Goal: Find specific page/section: Find specific page/section

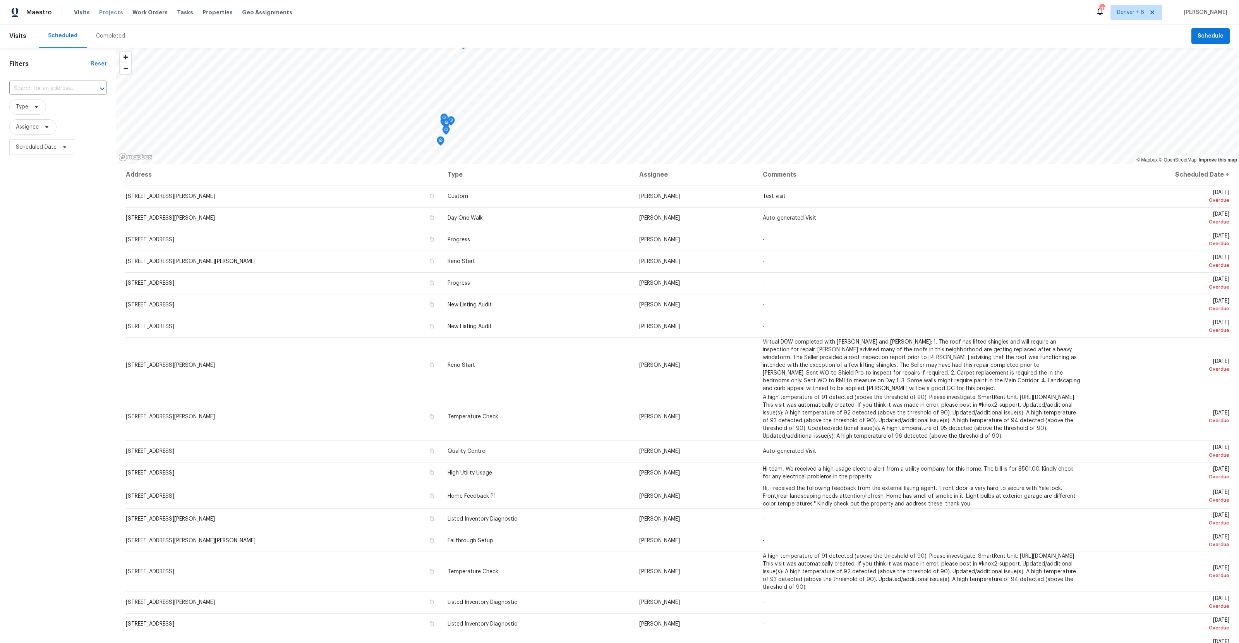
click at [106, 10] on span "Projects" at bounding box center [111, 13] width 24 height 8
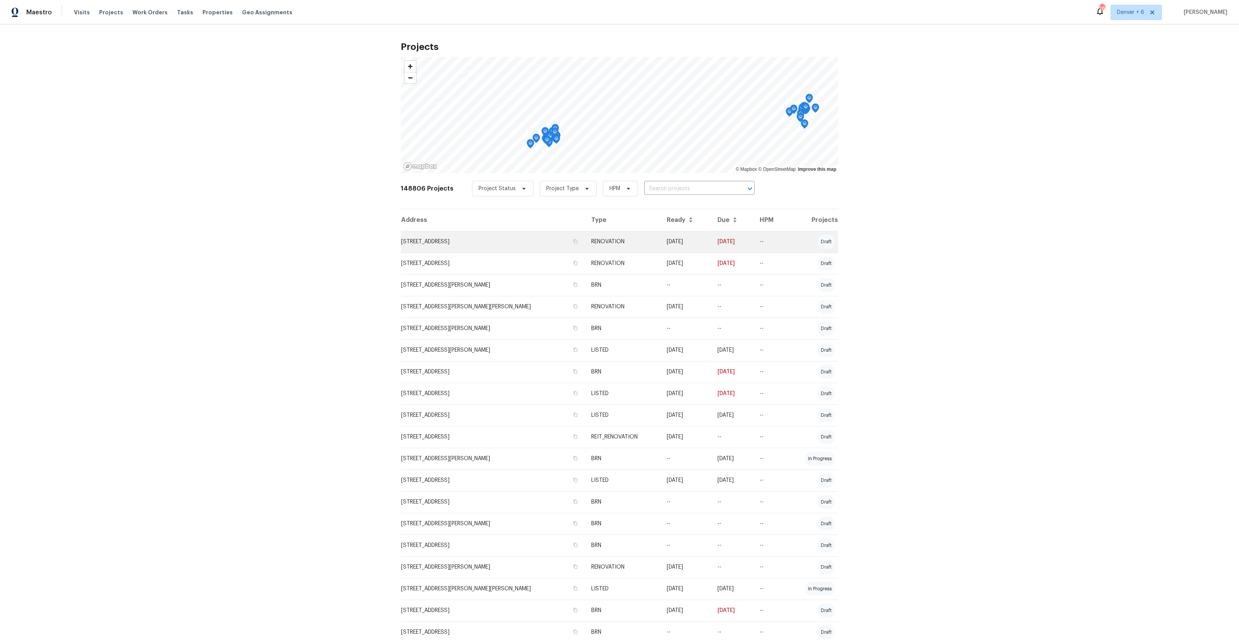
click at [528, 239] on td "[STREET_ADDRESS]" at bounding box center [493, 242] width 184 height 22
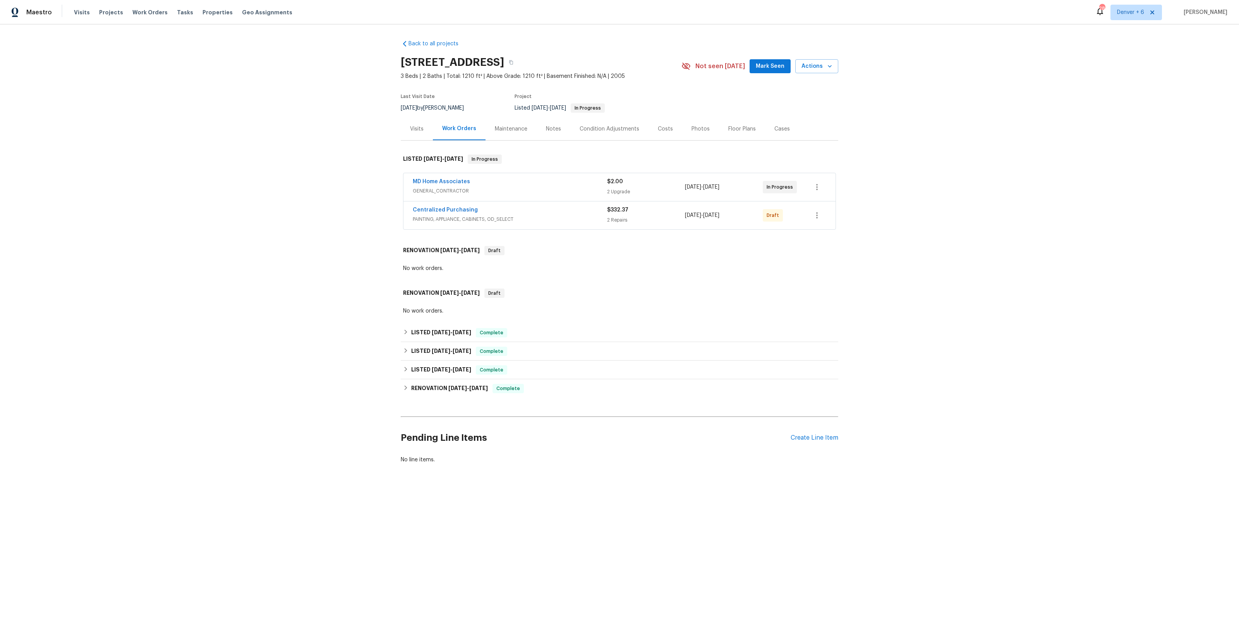
click at [616, 129] on div "Condition Adjustments" at bounding box center [610, 129] width 60 height 8
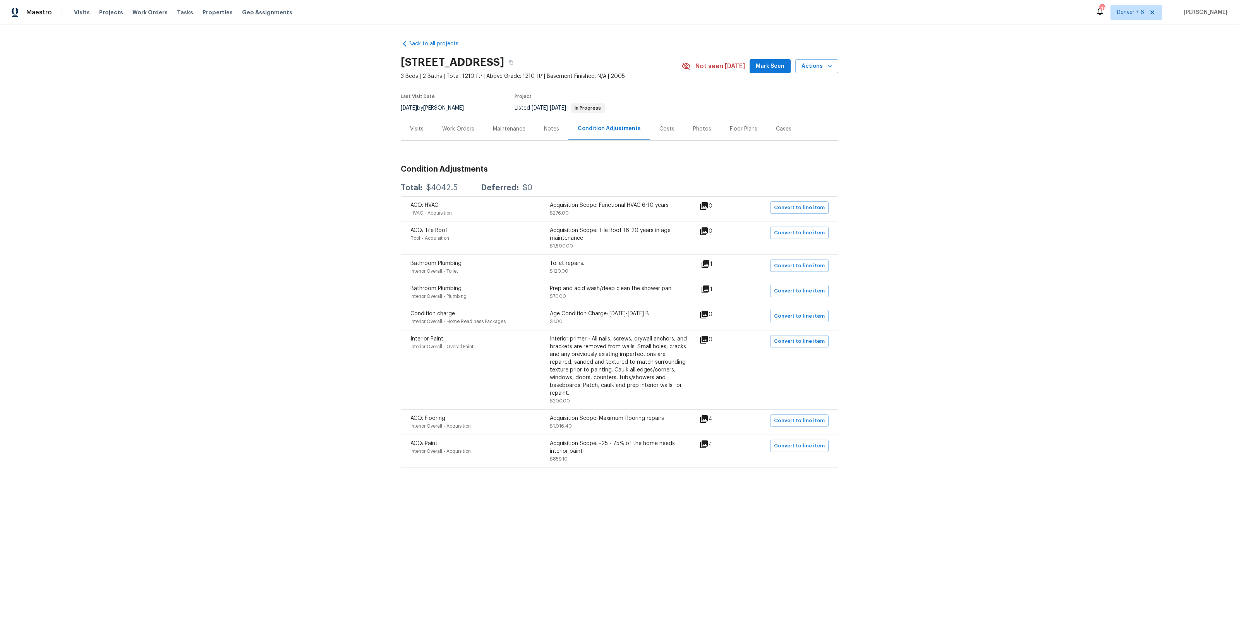
click at [666, 127] on div "Costs" at bounding box center [667, 129] width 15 height 8
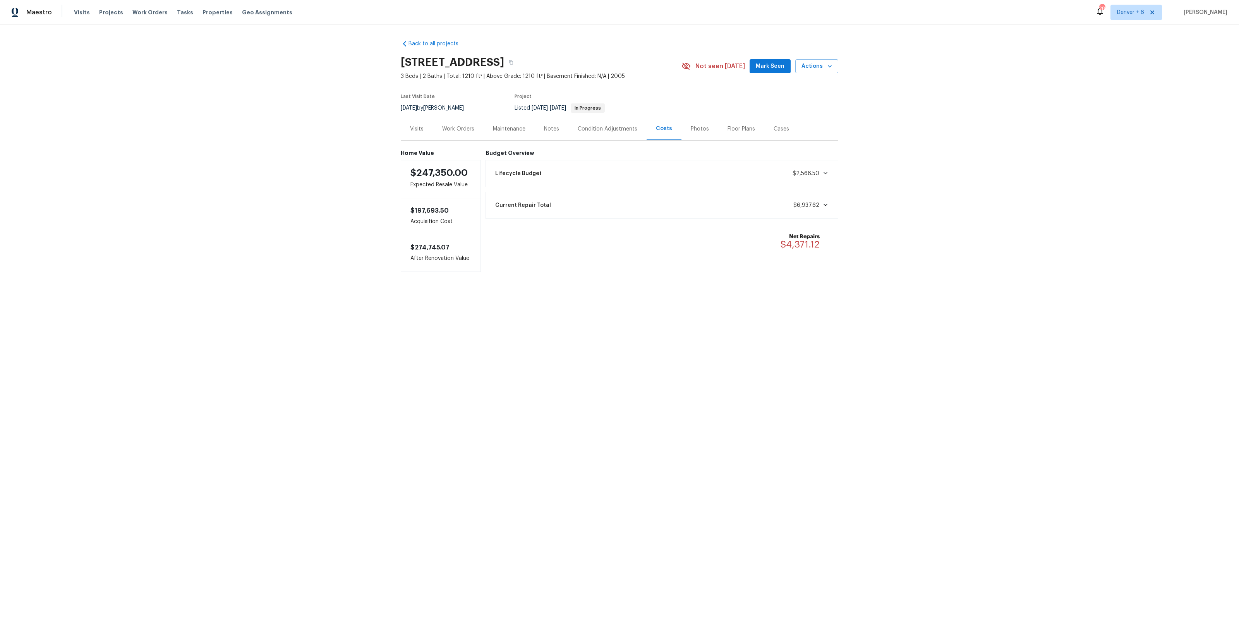
click at [700, 127] on div "Photos" at bounding box center [700, 129] width 18 height 8
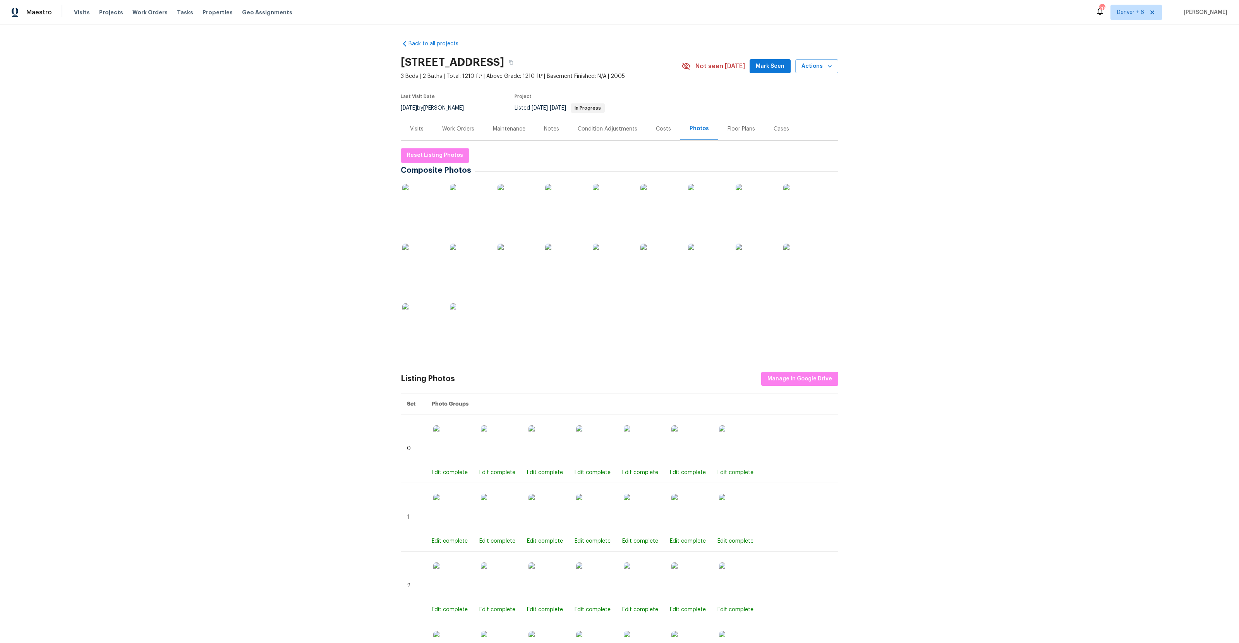
click at [607, 127] on div "Condition Adjustments" at bounding box center [608, 129] width 60 height 8
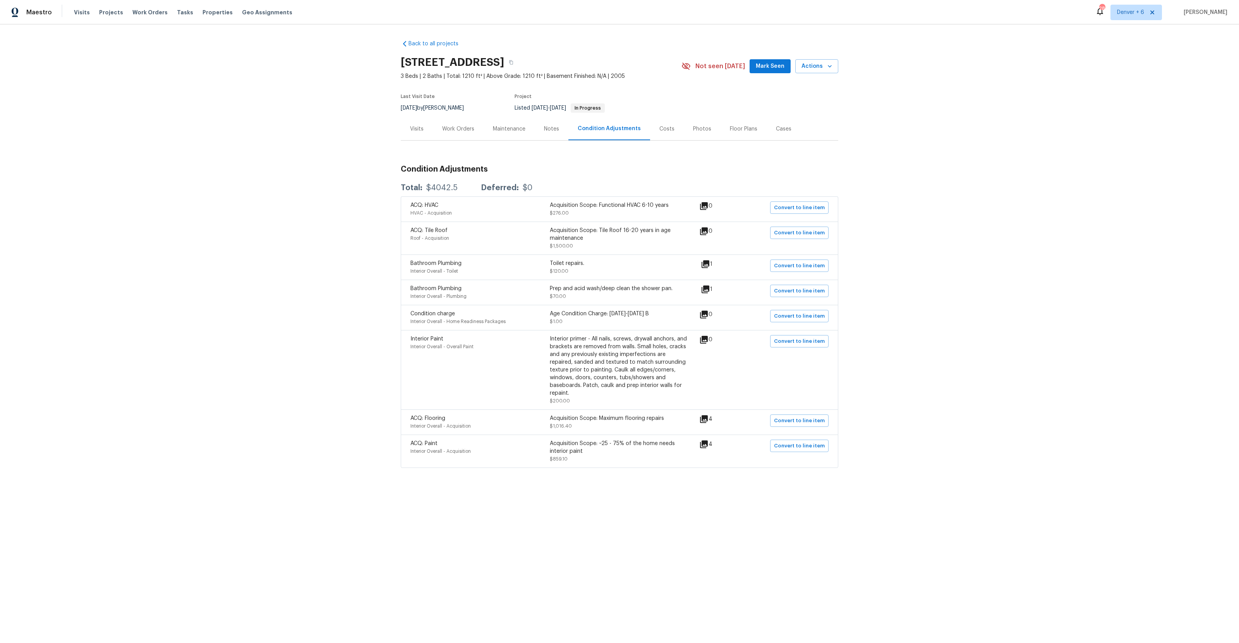
click at [667, 130] on div "Costs" at bounding box center [667, 129] width 15 height 8
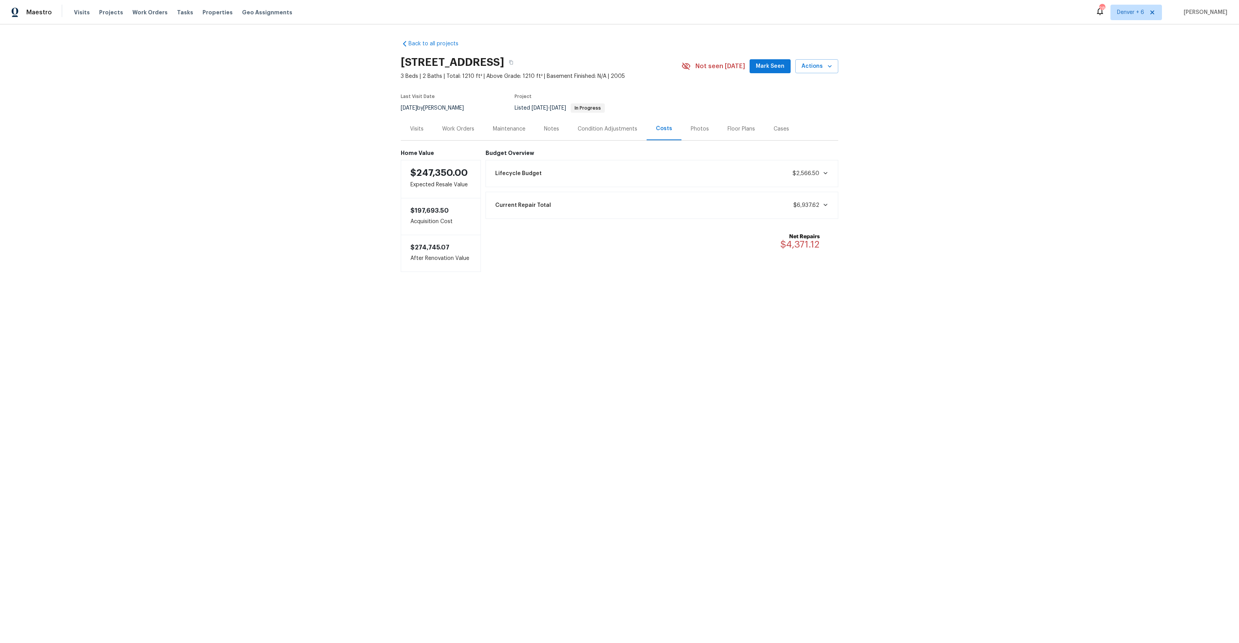
click at [705, 126] on div "Photos" at bounding box center [700, 129] width 18 height 8
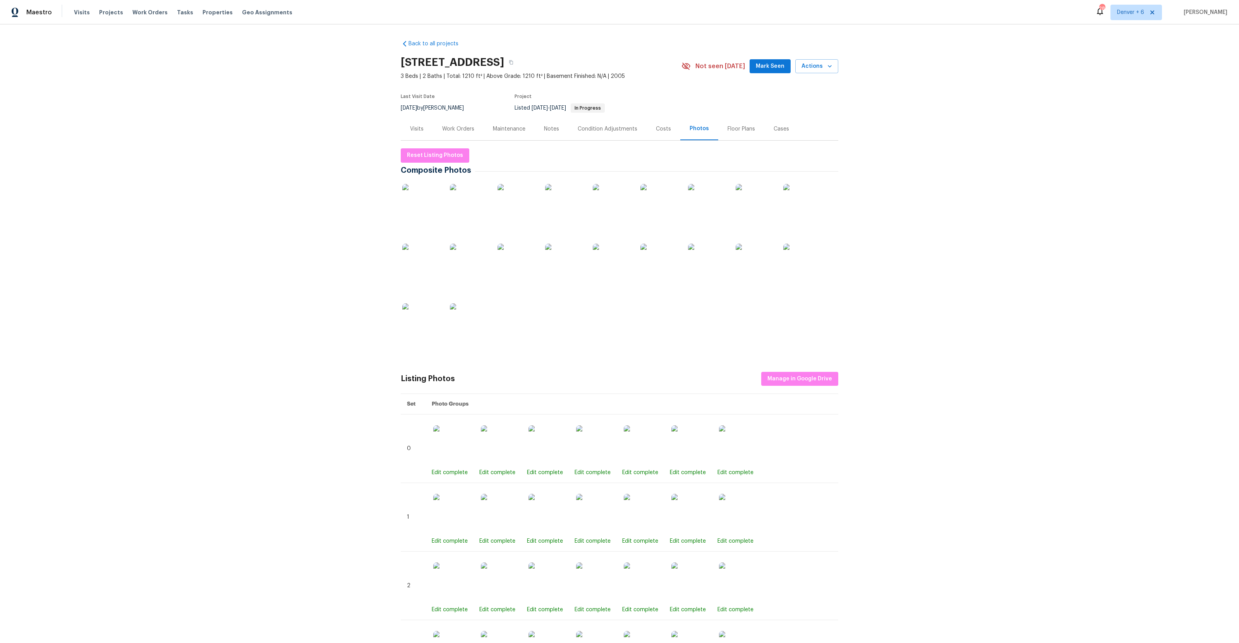
click at [734, 128] on div "Floor Plans" at bounding box center [741, 129] width 27 height 8
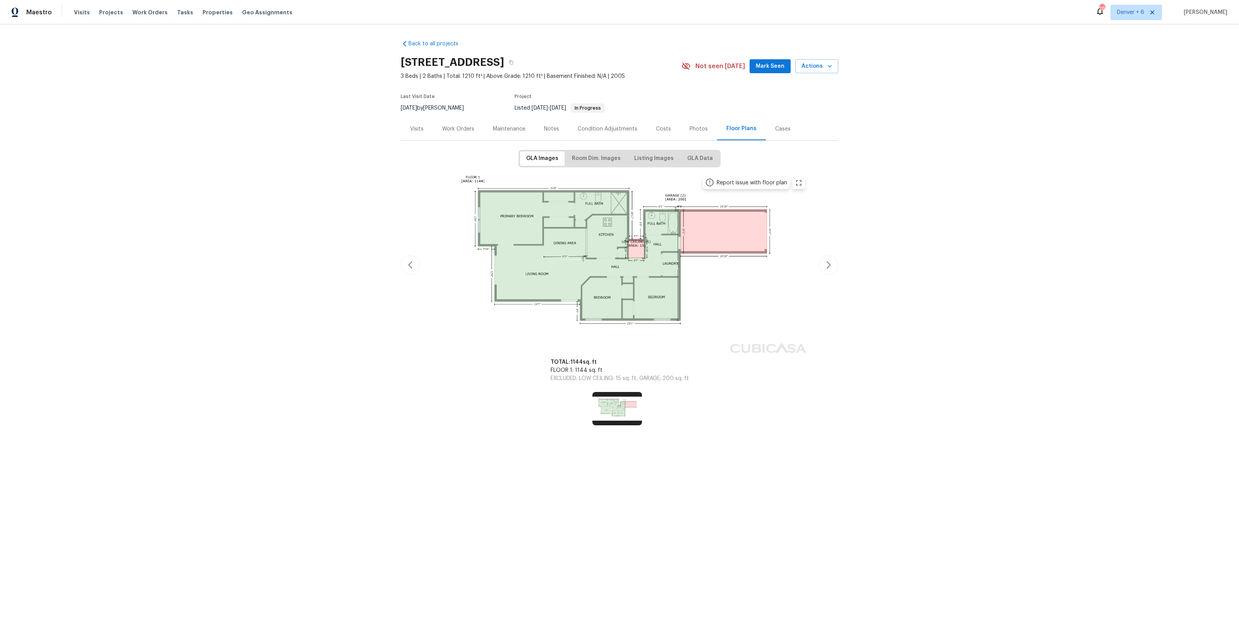
click at [775, 129] on div "Cases" at bounding box center [782, 129] width 15 height 8
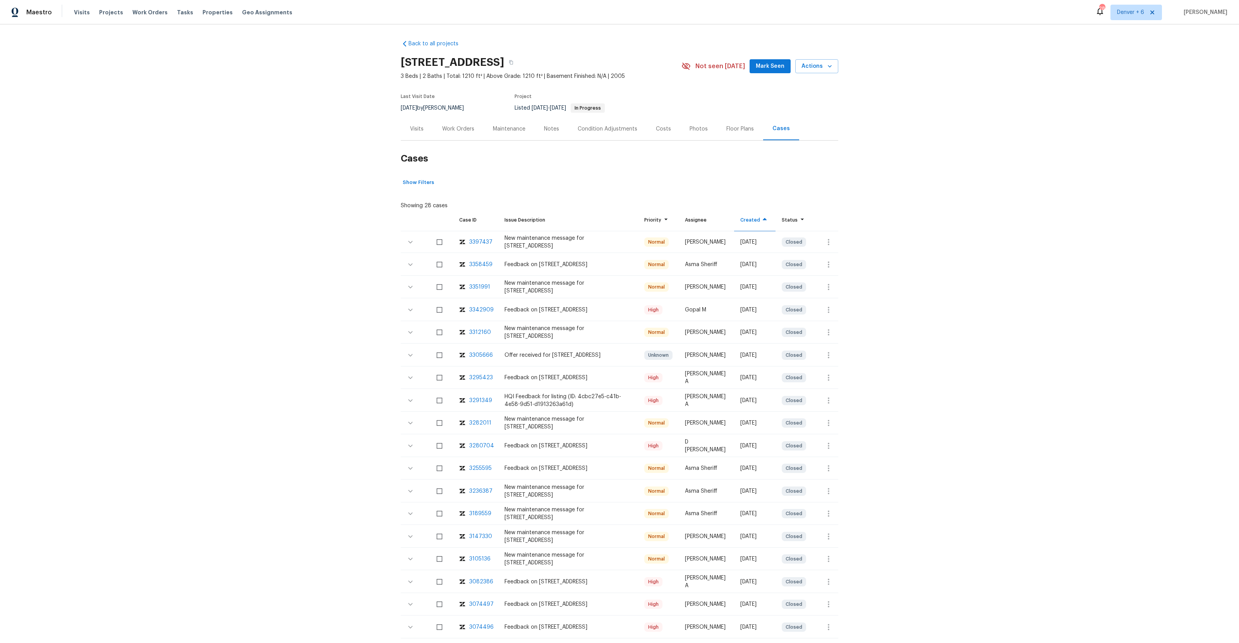
click at [599, 131] on div "Condition Adjustments" at bounding box center [608, 129] width 60 height 8
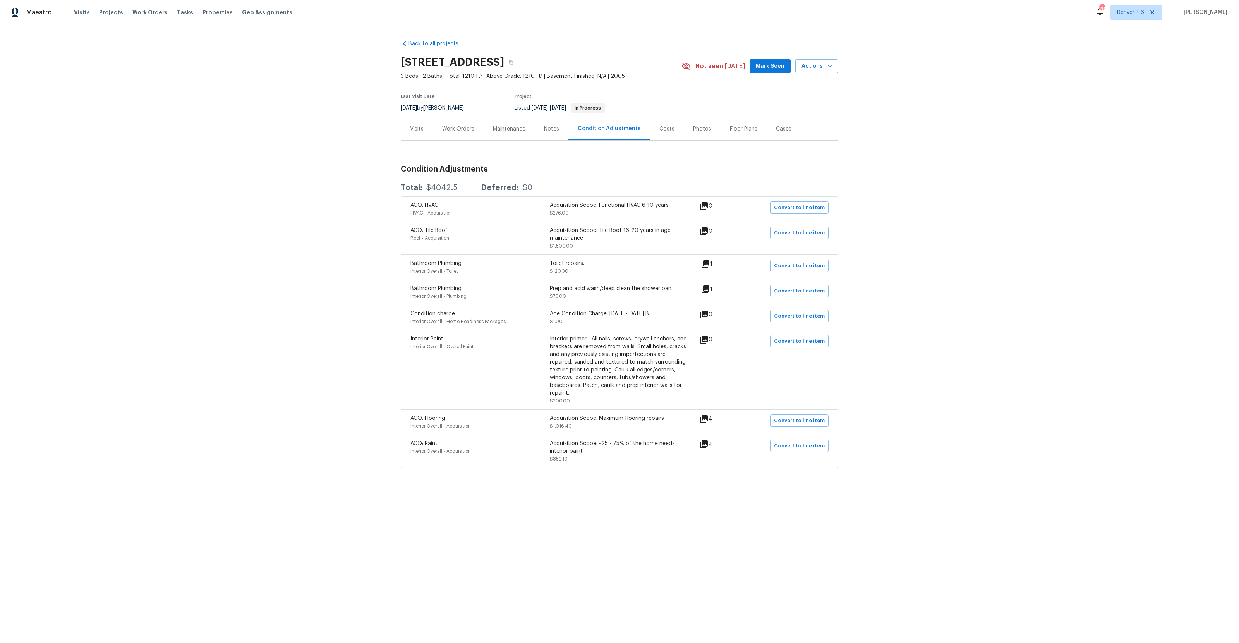
click at [552, 128] on div "Notes" at bounding box center [551, 129] width 15 height 8
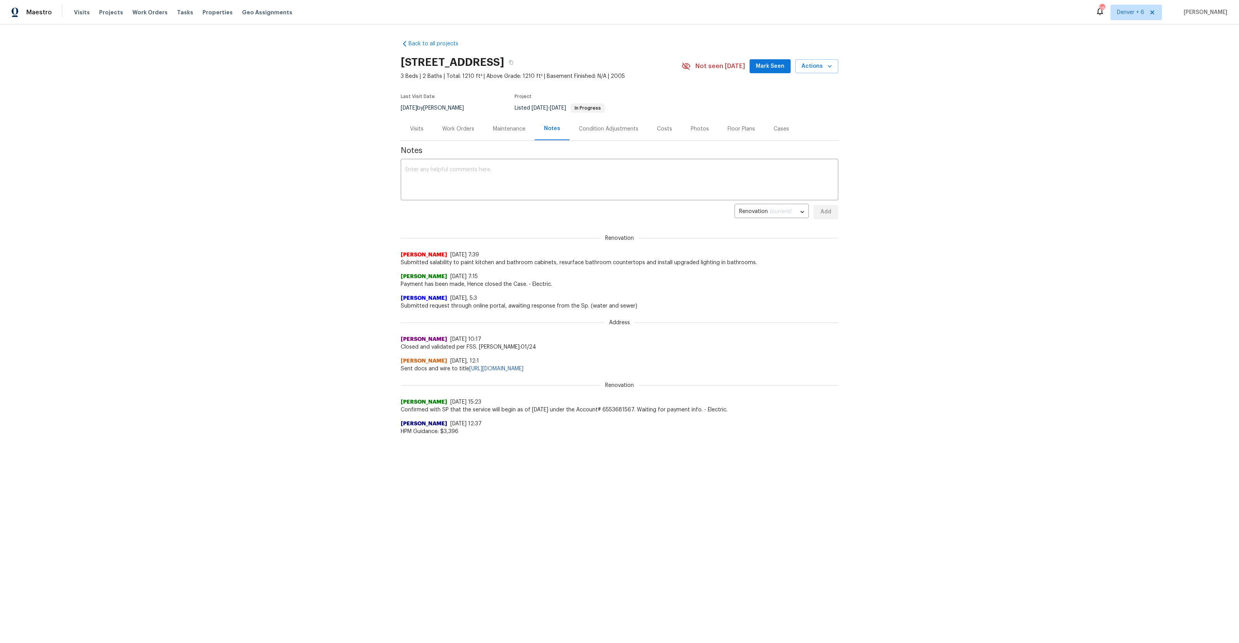
click at [516, 125] on div "Maintenance" at bounding box center [509, 129] width 33 height 8
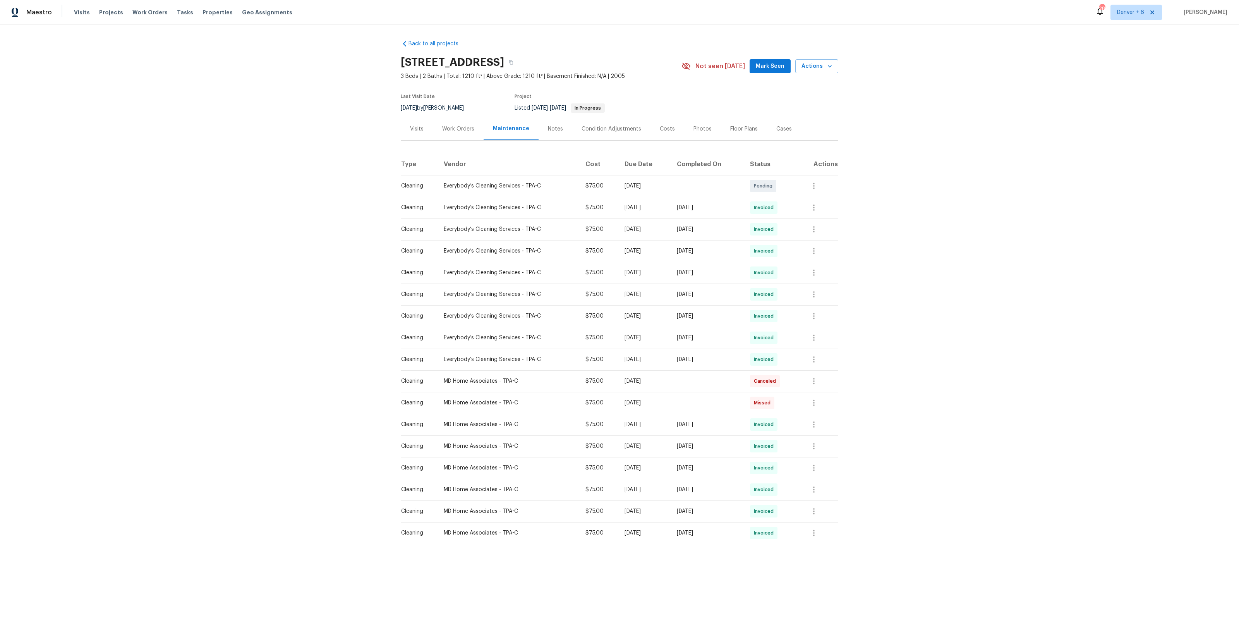
drag, startPoint x: 556, startPoint y: 127, endPoint x: 561, endPoint y: 127, distance: 5.0
click at [556, 127] on div "Notes" at bounding box center [555, 129] width 15 height 8
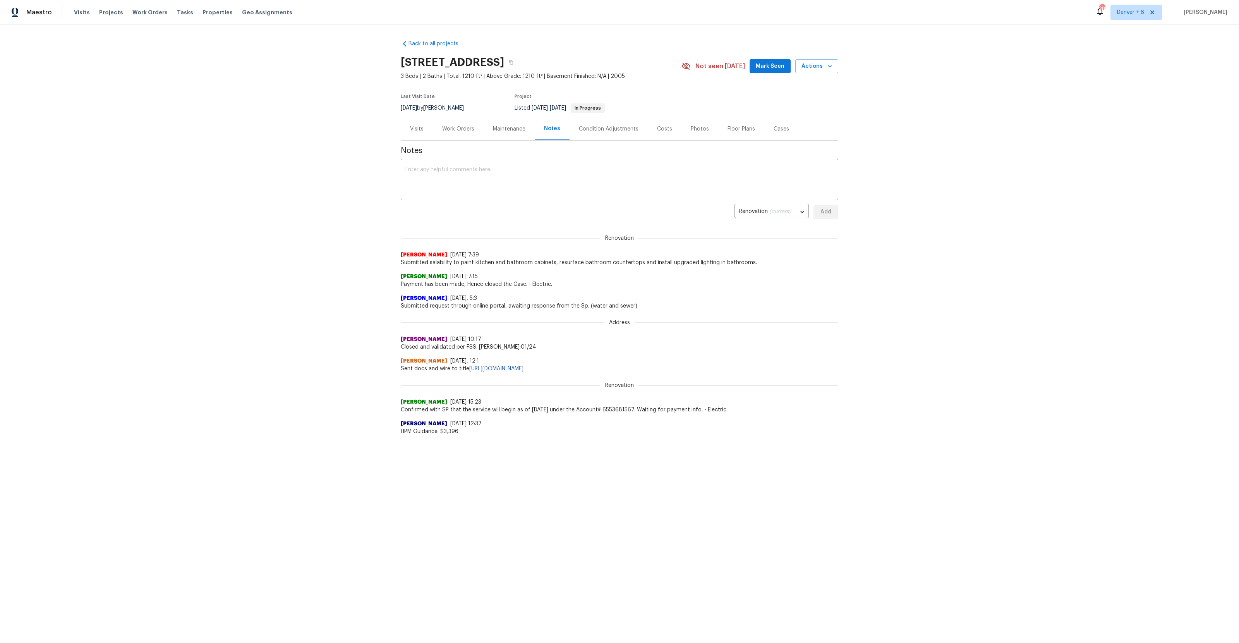
click at [605, 128] on div "Condition Adjustments" at bounding box center [609, 129] width 60 height 8
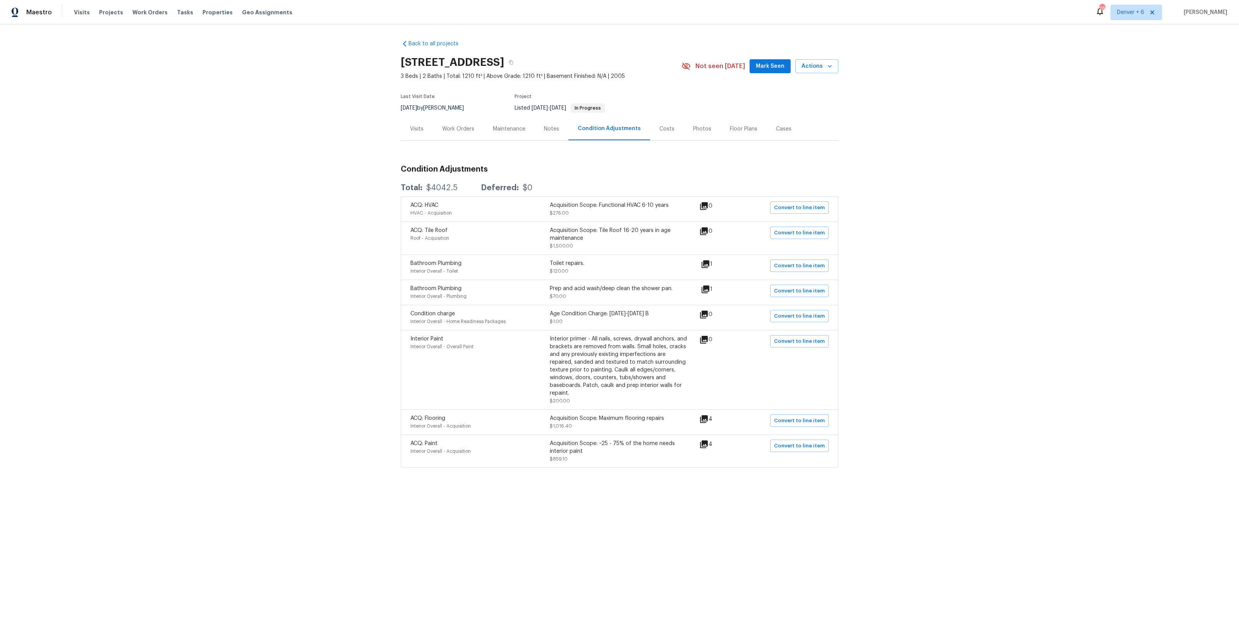
click at [420, 127] on div "Visits" at bounding box center [417, 129] width 14 height 8
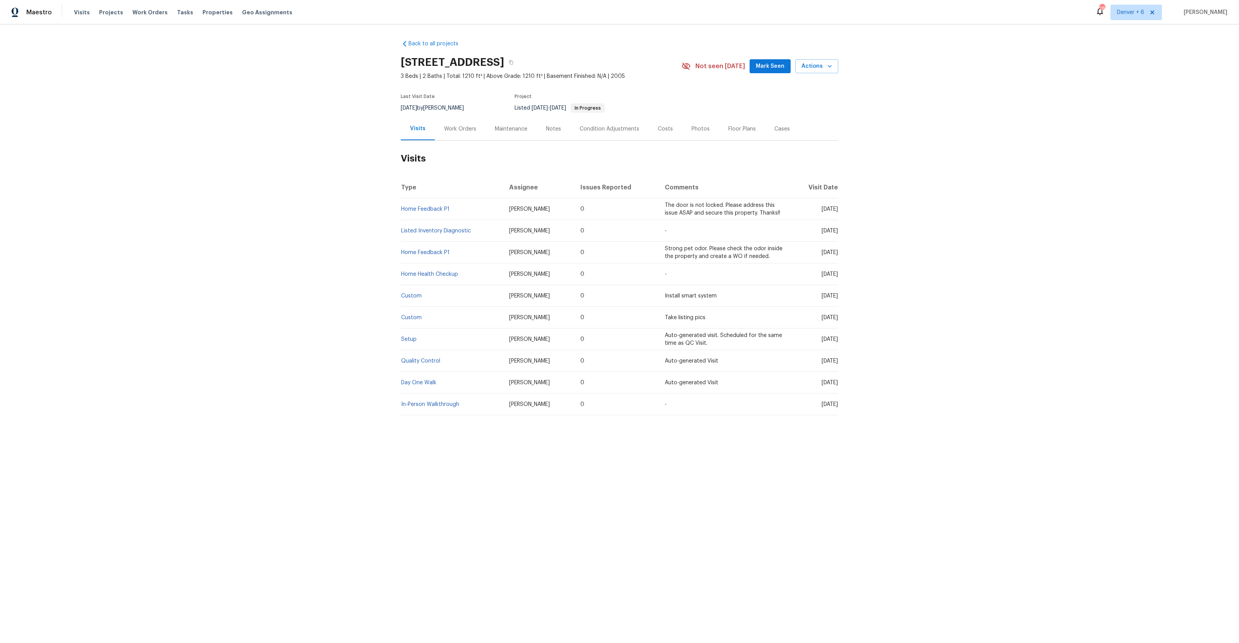
click at [599, 127] on div "Condition Adjustments" at bounding box center [610, 129] width 60 height 8
